Goal: Information Seeking & Learning: Learn about a topic

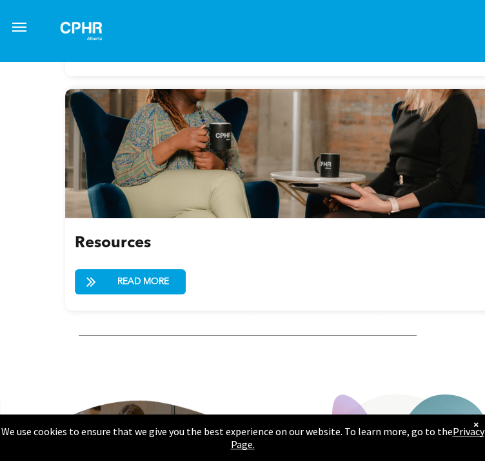
scroll to position [3145, 0]
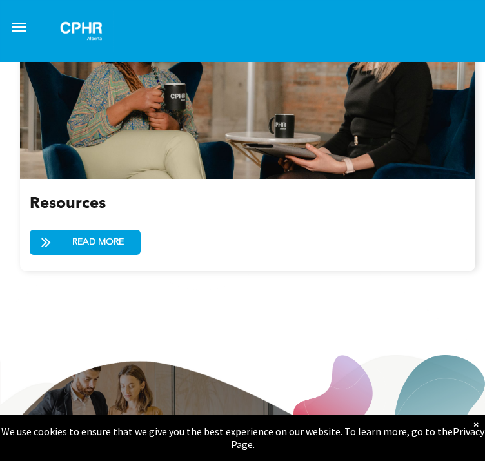
click at [475, 427] on div "×" at bounding box center [476, 424] width 5 height 13
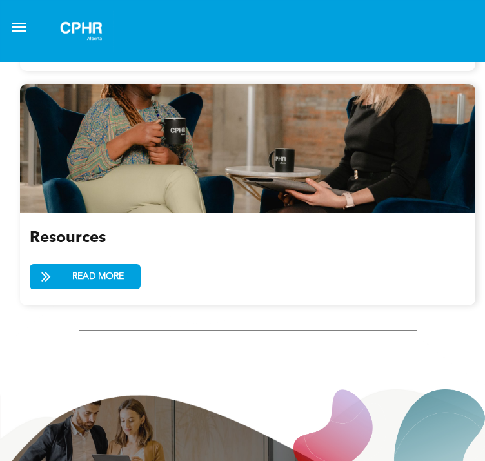
scroll to position [3109, 0]
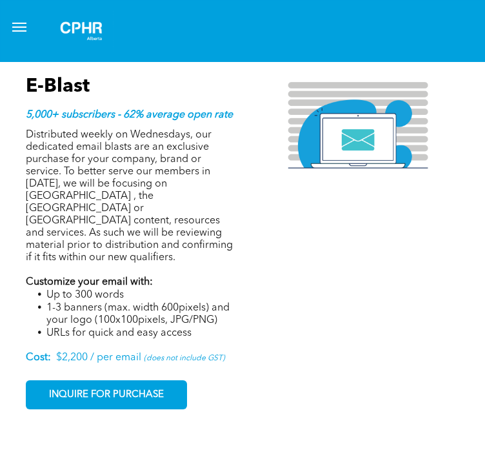
scroll to position [1351, 0]
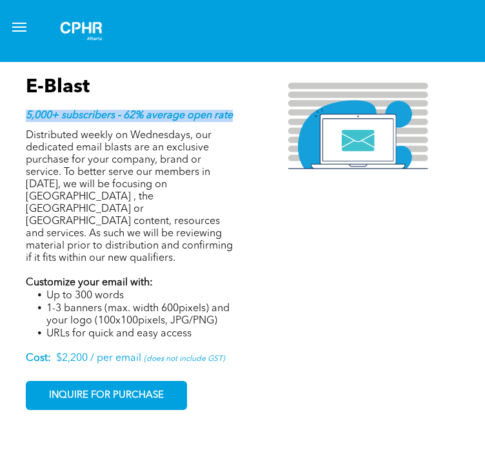
drag, startPoint x: 28, startPoint y: 145, endPoint x: 241, endPoint y: 147, distance: 213.6
click at [241, 147] on div "ADVERTISE WITH US E-Blast 5,000+ subscribers - 62% average open rate Distribute…" at bounding box center [137, 241] width 222 height 402
copy strong "5,000+ subscribers - 62% average open rate"
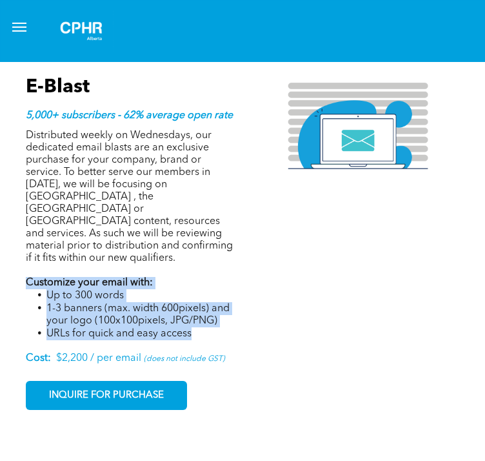
drag, startPoint x: 203, startPoint y: 338, endPoint x: 20, endPoint y: 292, distance: 188.8
copy div "Customize your email with: Up to 300 words 1-3 banners (max. width 600pixels) a…"
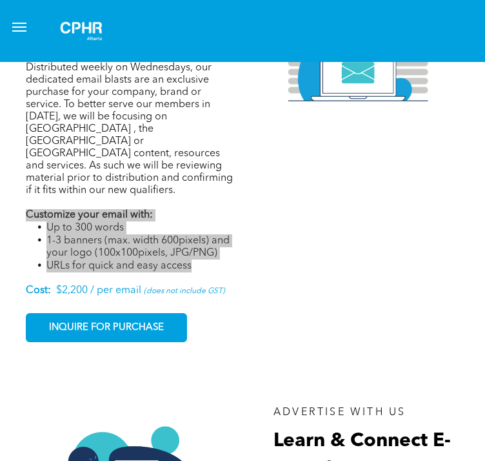
scroll to position [1419, 0]
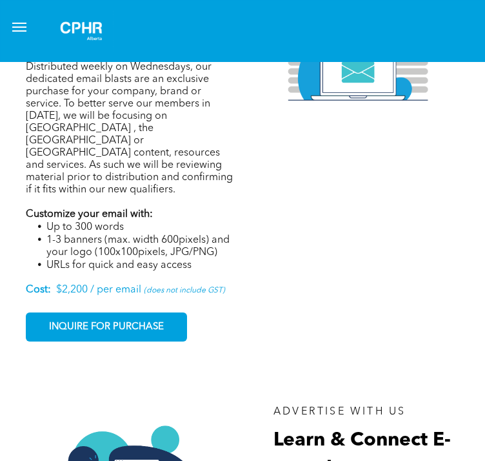
click at [217, 356] on div "ADVERTISE WITH US E-Blast 5,000+ subscribers - 62% average open rate Distribute…" at bounding box center [137, 173] width 222 height 402
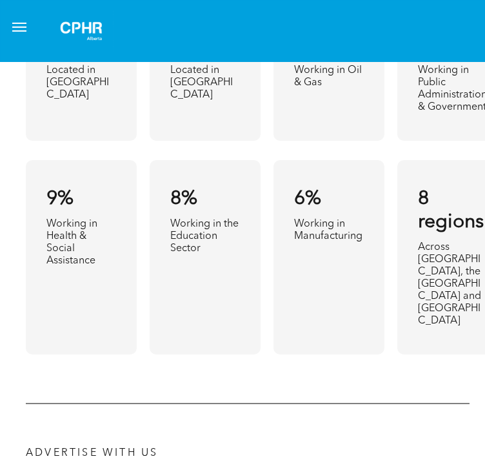
scroll to position [956, 0]
click at [290, 289] on div "6% Working in Manufacturing" at bounding box center [329, 258] width 111 height 194
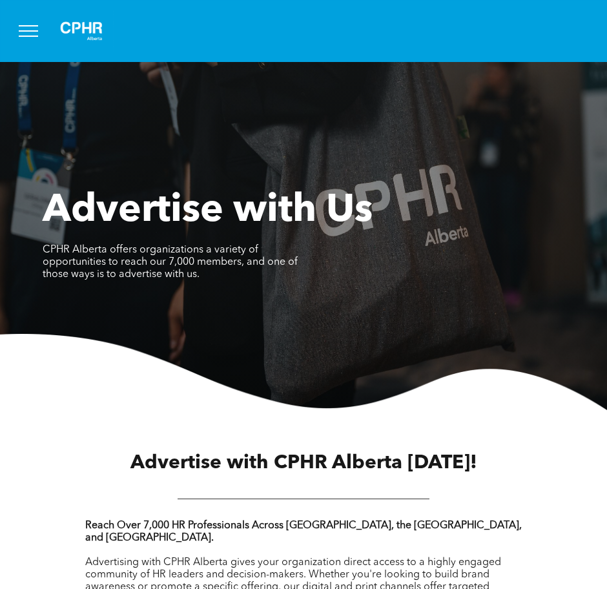
scroll to position [0, 0]
